Goal: Contribute content

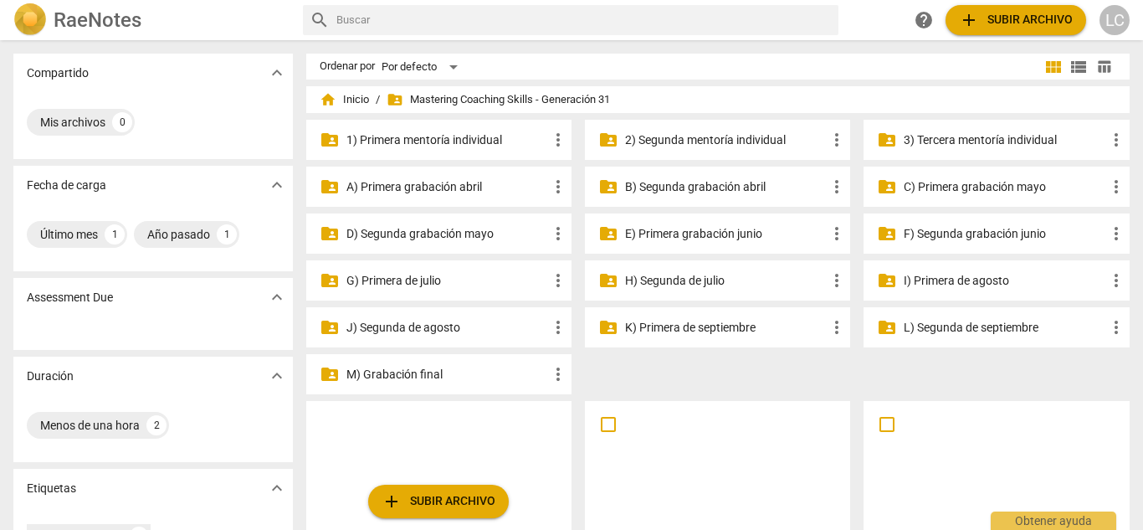
click at [726, 279] on p "H) Segunda de julio" at bounding box center [726, 281] width 202 height 18
click at [953, 279] on p "I) Primera de agosto" at bounding box center [1004, 281] width 202 height 18
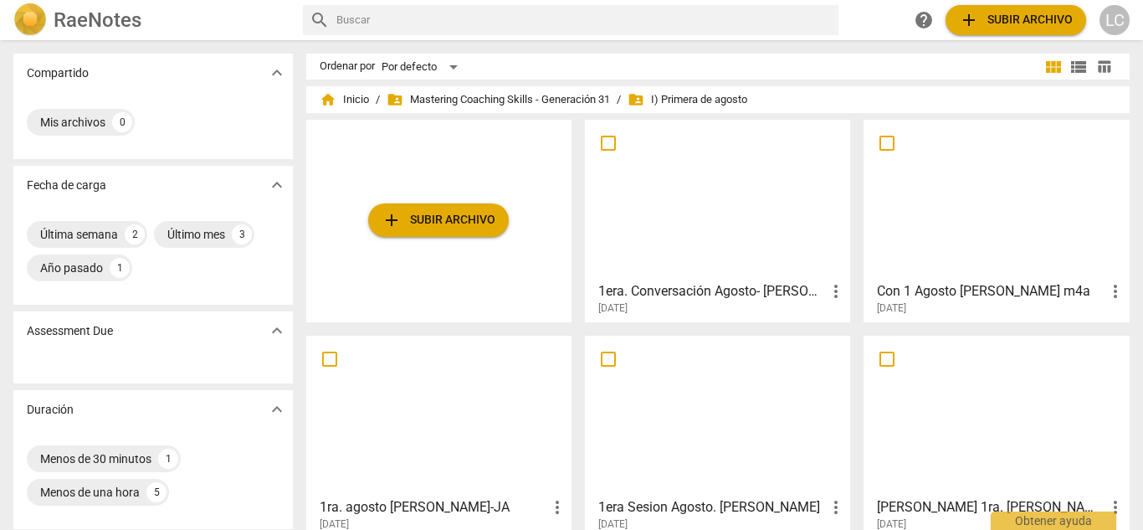
click at [472, 232] on button "add Subir archivo" at bounding box center [438, 219] width 141 height 33
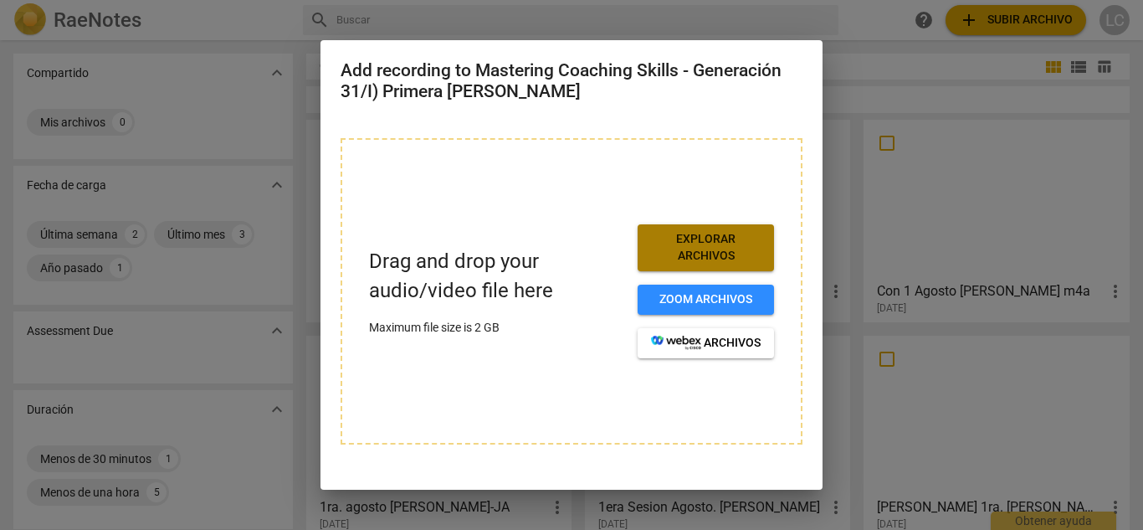
click at [726, 270] on button "Explorar archivos" at bounding box center [705, 247] width 136 height 46
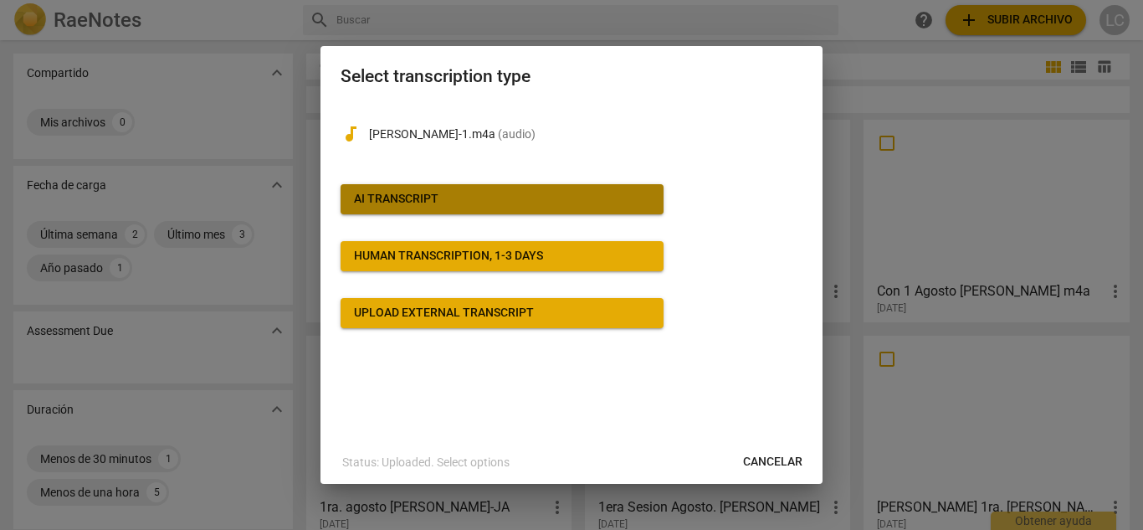
click at [468, 206] on span "AI Transcript" at bounding box center [502, 199] width 296 height 17
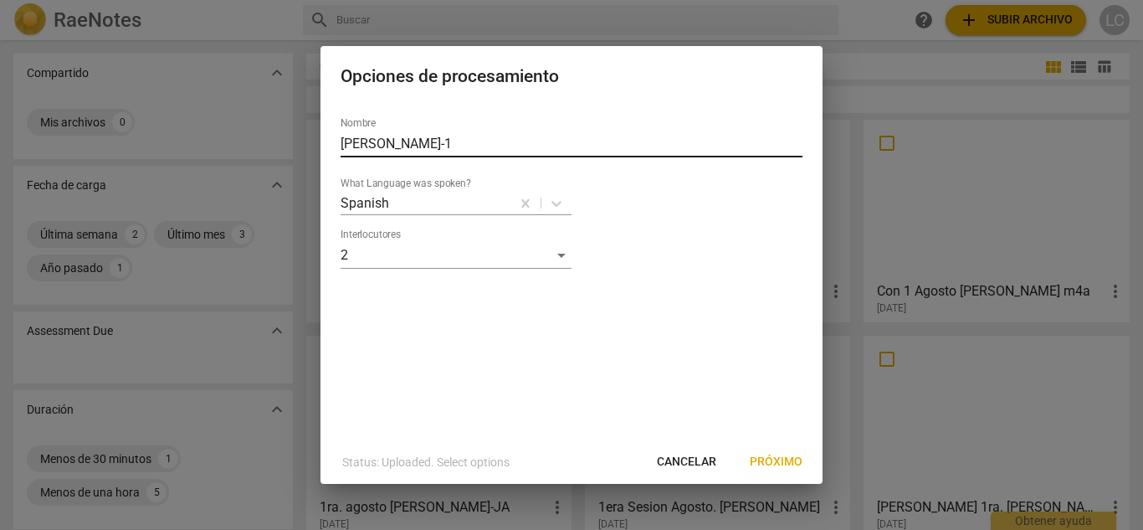
click at [397, 141] on input "[PERSON_NAME]-1" at bounding box center [571, 143] width 462 height 27
type input "K"
type input "l"
type input "[PERSON_NAME]"
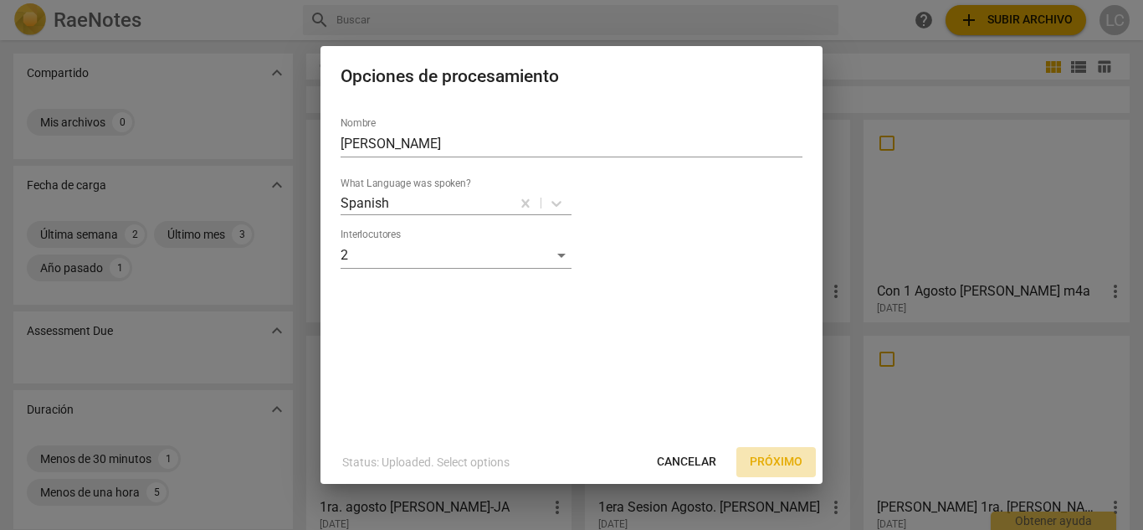
click at [782, 463] on span "Próximo" at bounding box center [776, 461] width 53 height 17
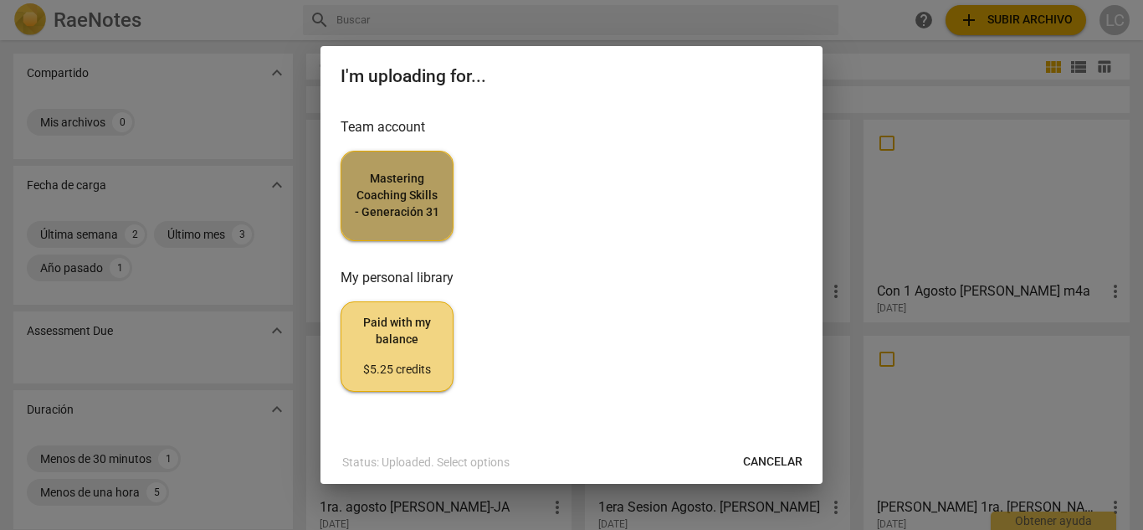
click at [411, 215] on span "Mastering Coaching Skills - Generación 31" at bounding box center [397, 195] width 84 height 49
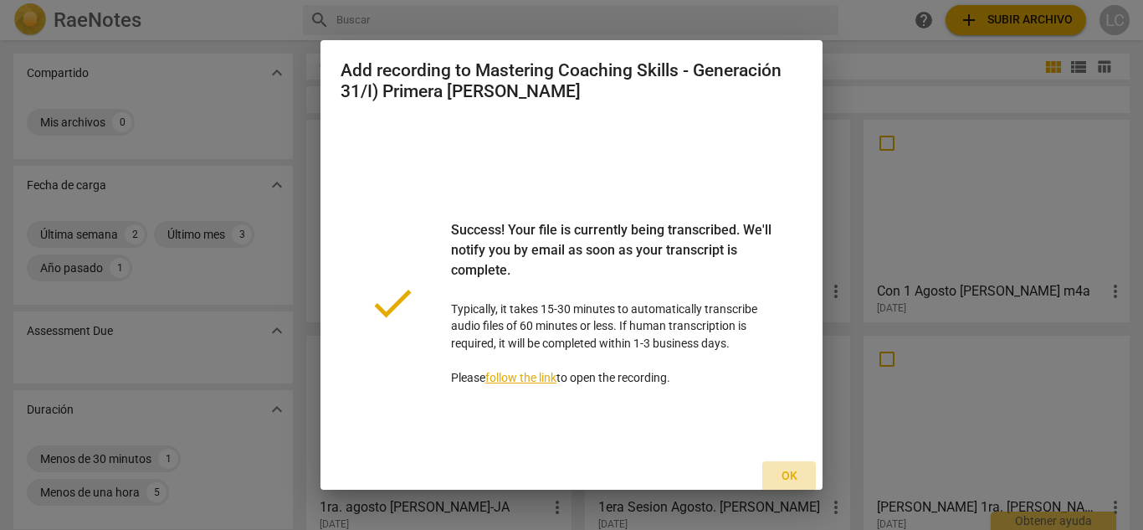
click at [785, 470] on span "Ok" at bounding box center [788, 476] width 27 height 17
